Goal: Information Seeking & Learning: Learn about a topic

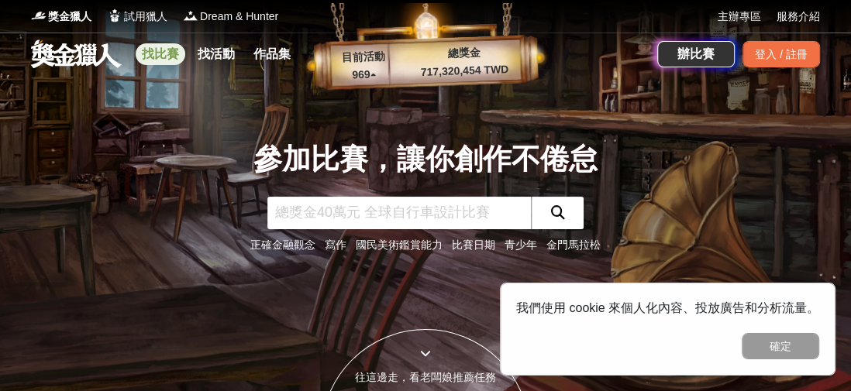
click at [159, 46] on link "找比賽" at bounding box center [161, 54] width 50 height 22
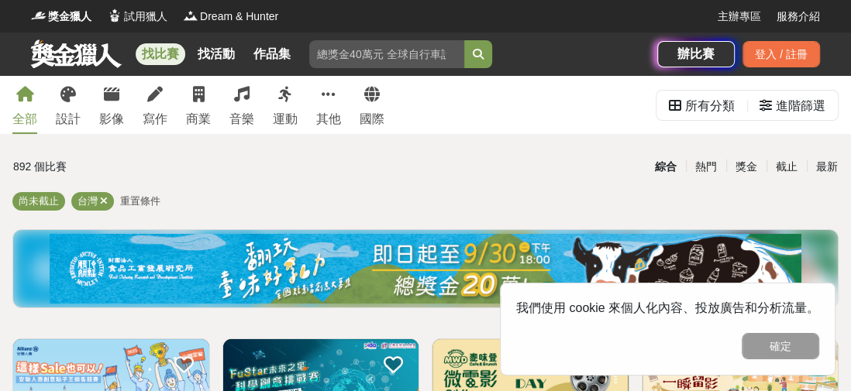
scroll to position [77, 0]
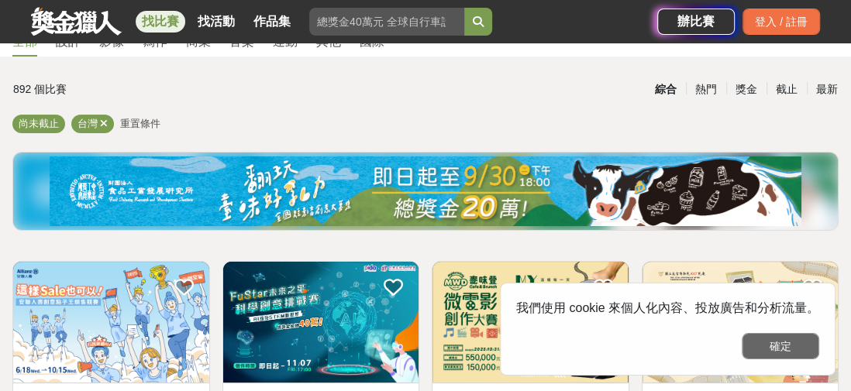
click at [763, 335] on button "確定" at bounding box center [779, 346] width 77 height 26
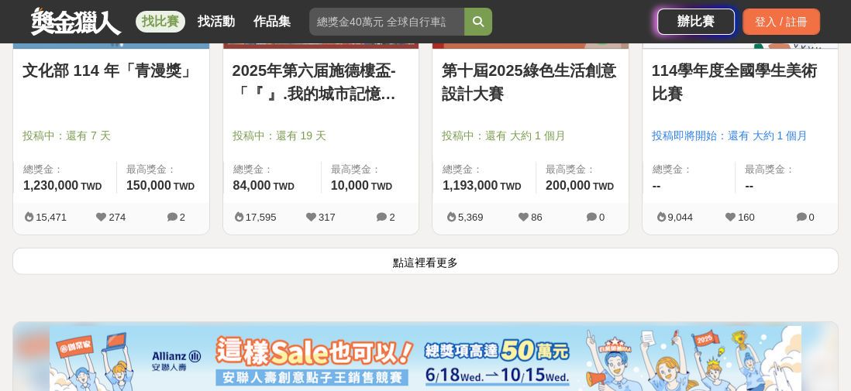
scroll to position [2091, 0]
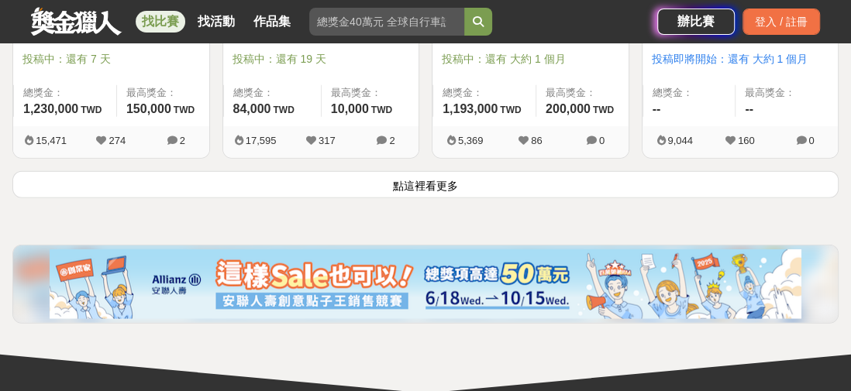
click at [370, 192] on button "點這裡看更多" at bounding box center [425, 184] width 826 height 27
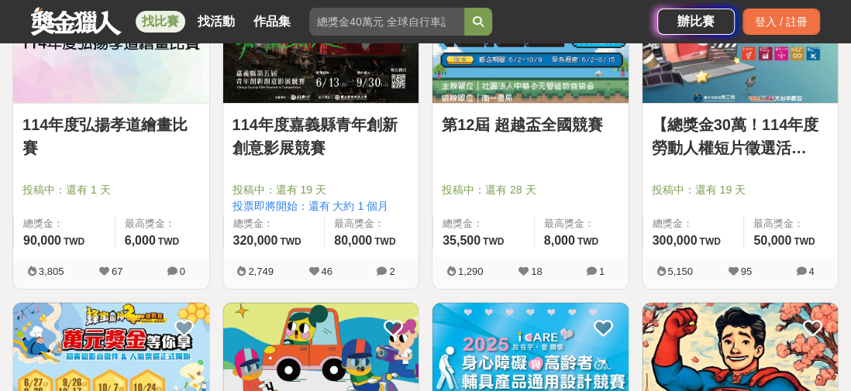
scroll to position [3487, 0]
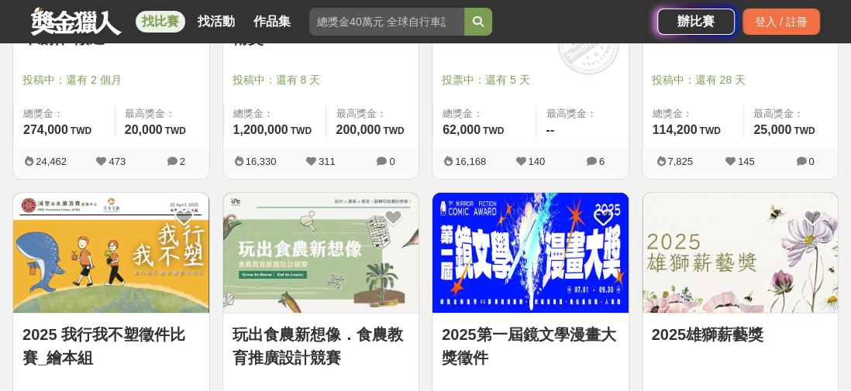
click at [463, 274] on div "2025第一屆鏡文學漫畫大獎徵件 投稿中：還有 19 天 總獎金： 950,000 950,000 TWD 最高獎金： 300,000 TWD 8,405 1…" at bounding box center [531, 346] width 198 height 308
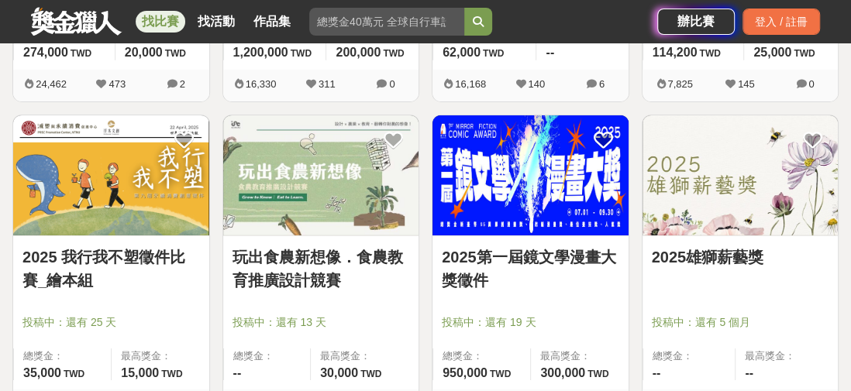
scroll to position [2866, 0]
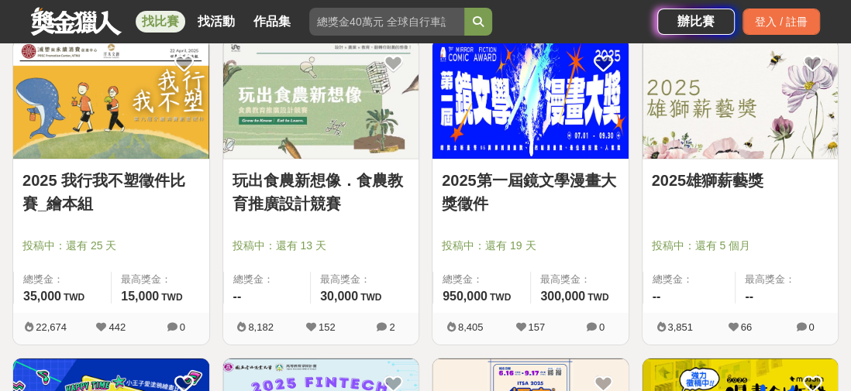
click at [337, 122] on img at bounding box center [321, 99] width 196 height 121
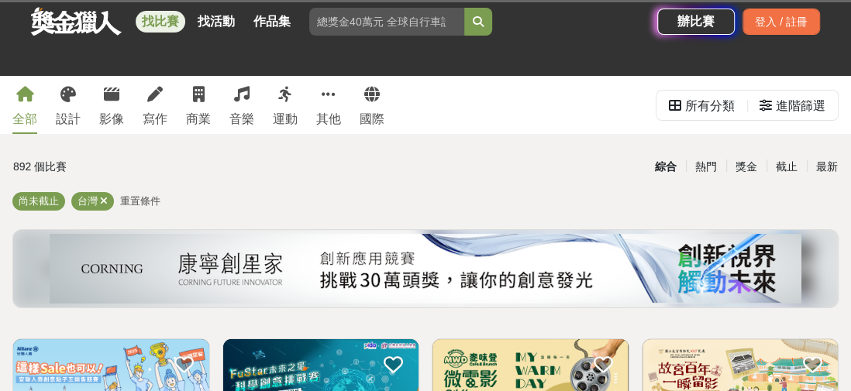
scroll to position [2866, 0]
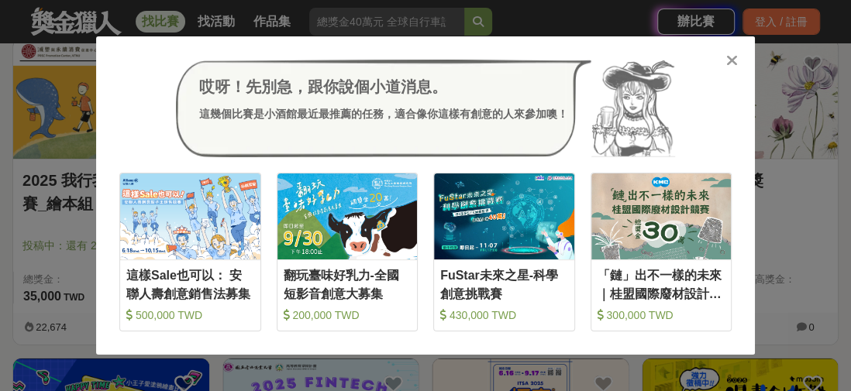
click at [729, 59] on icon at bounding box center [732, 60] width 12 height 15
